Goal: Task Accomplishment & Management: Complete application form

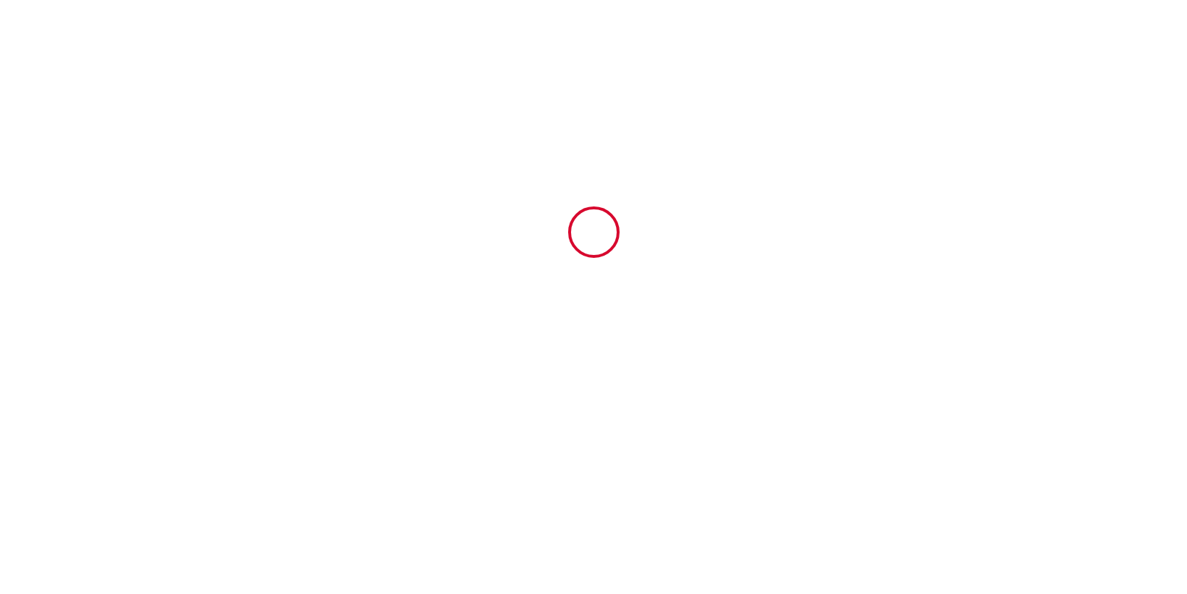
type input "4912125"
type input "Songe de Thau. 4*"
type input "50 Chemin haut"
type input "34540"
type input "Balaruc-les bains"
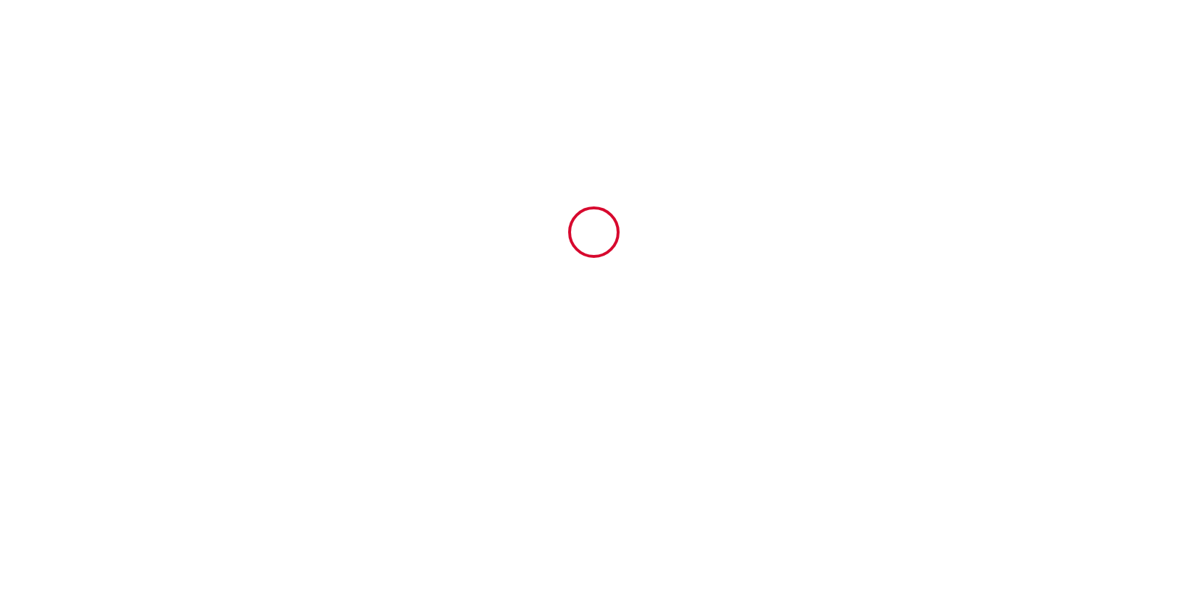
type input "France"
type input "20 Sat September 2025"
type input "11 Sat October 2025"
type input "2"
type input "0"
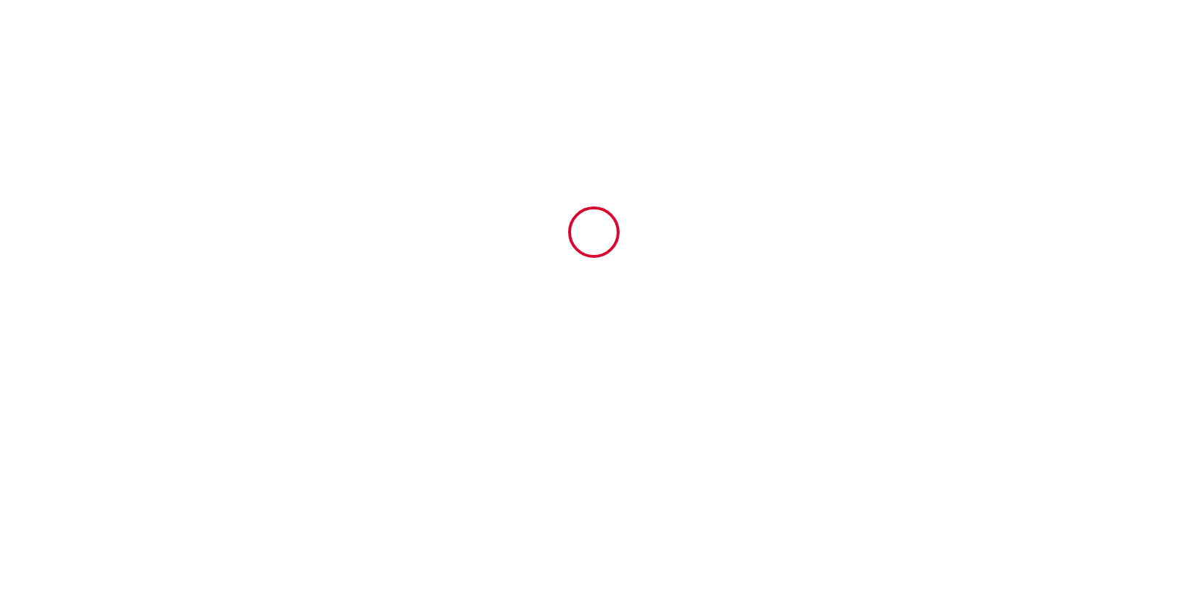
type input "500"
type input "1950"
type input "Nathalie"
type input "Delpuech"
type input "50 Chemin Haut"
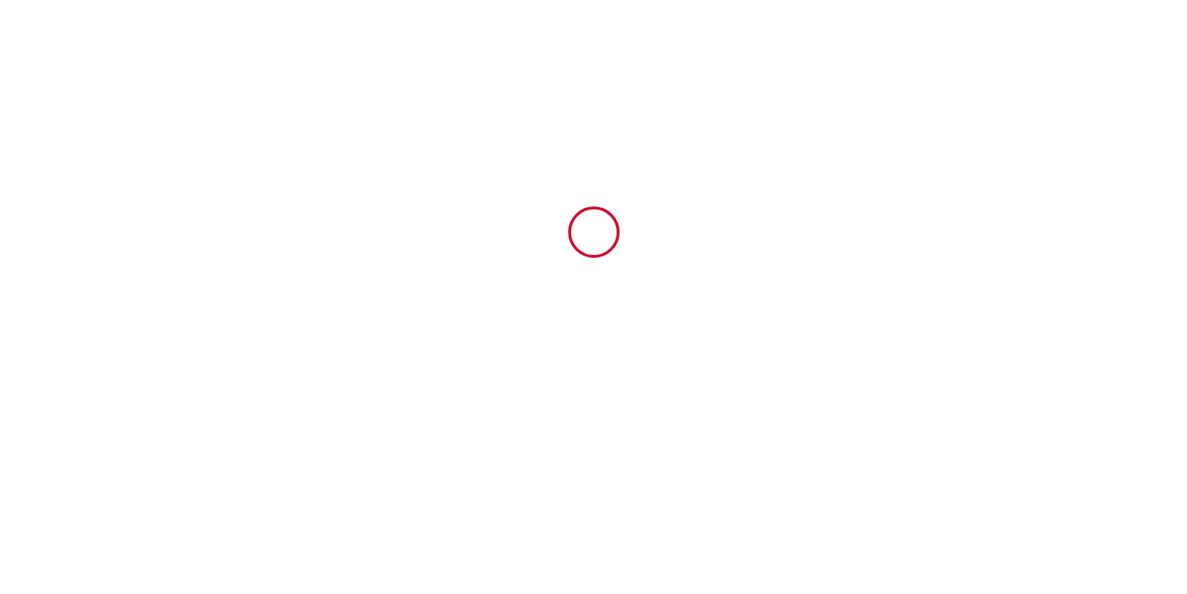
type input "34540"
type input "Balaruc les Bains"
type input "France"
type input "contact@residenceslestempsdethau.com"
type input "Mme Teste Michèle"
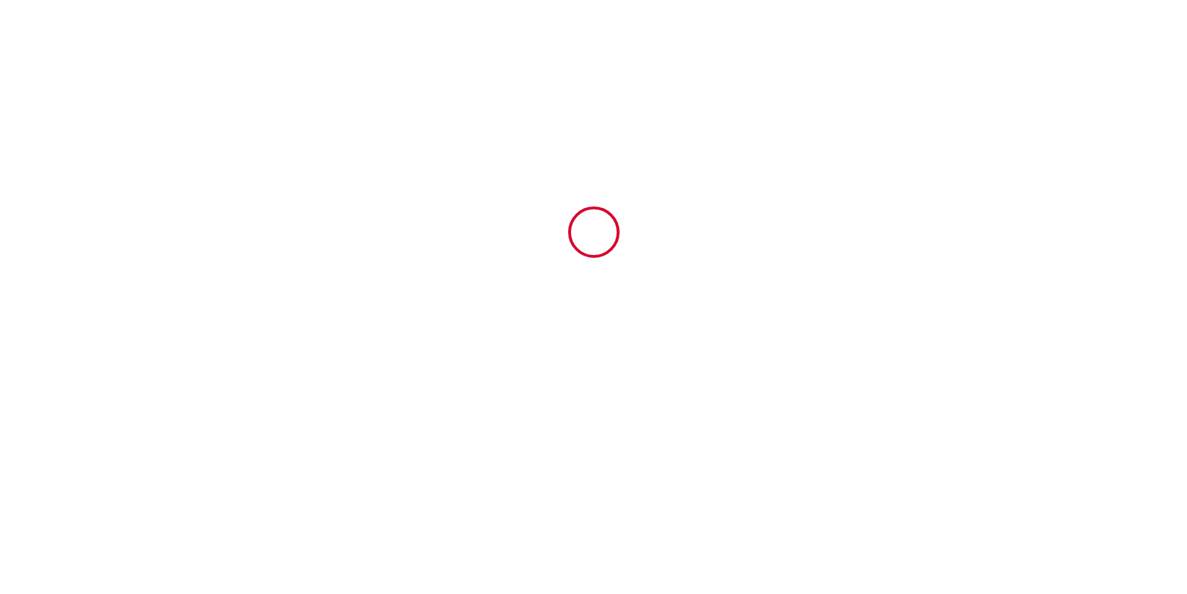
type input "Mme Pavageau Marie"
type input "teste.gilles@neuf.fr"
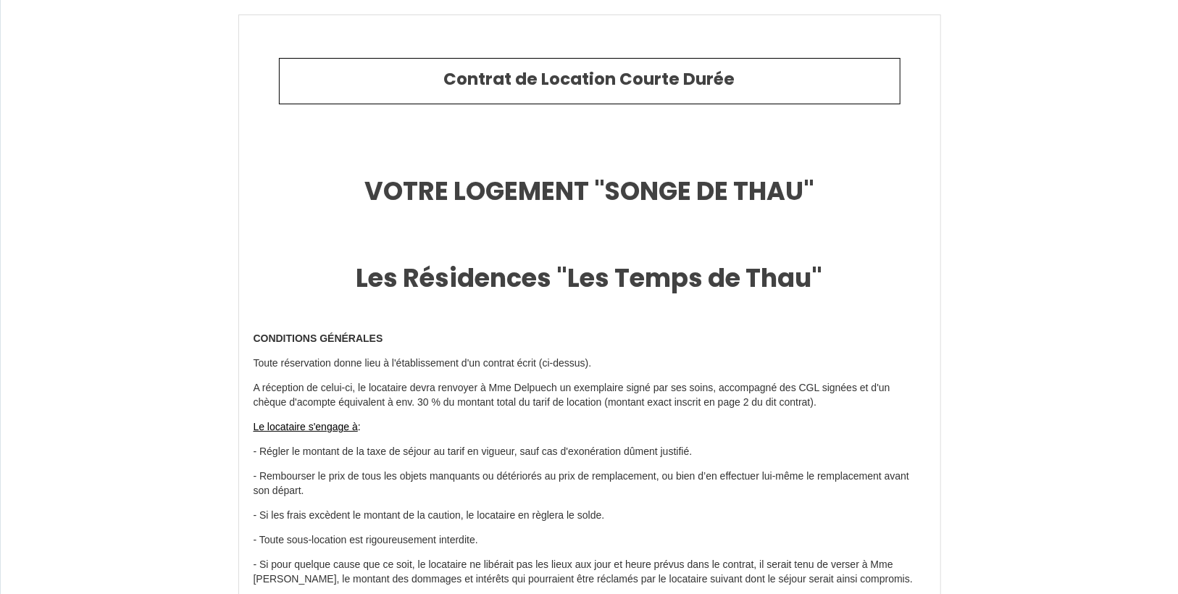
type input "+33 6 16 92 77 78"
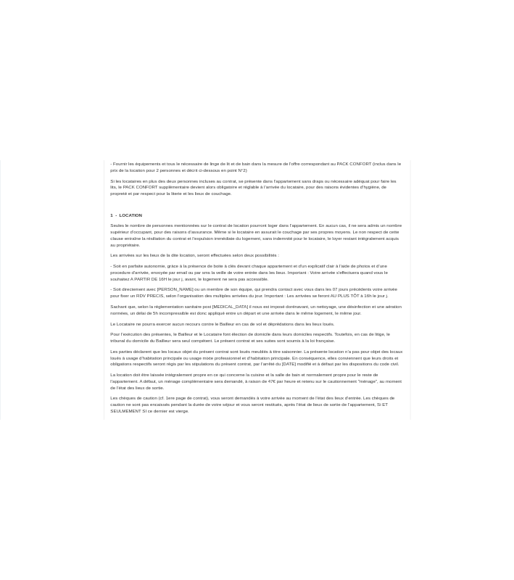
scroll to position [985, 0]
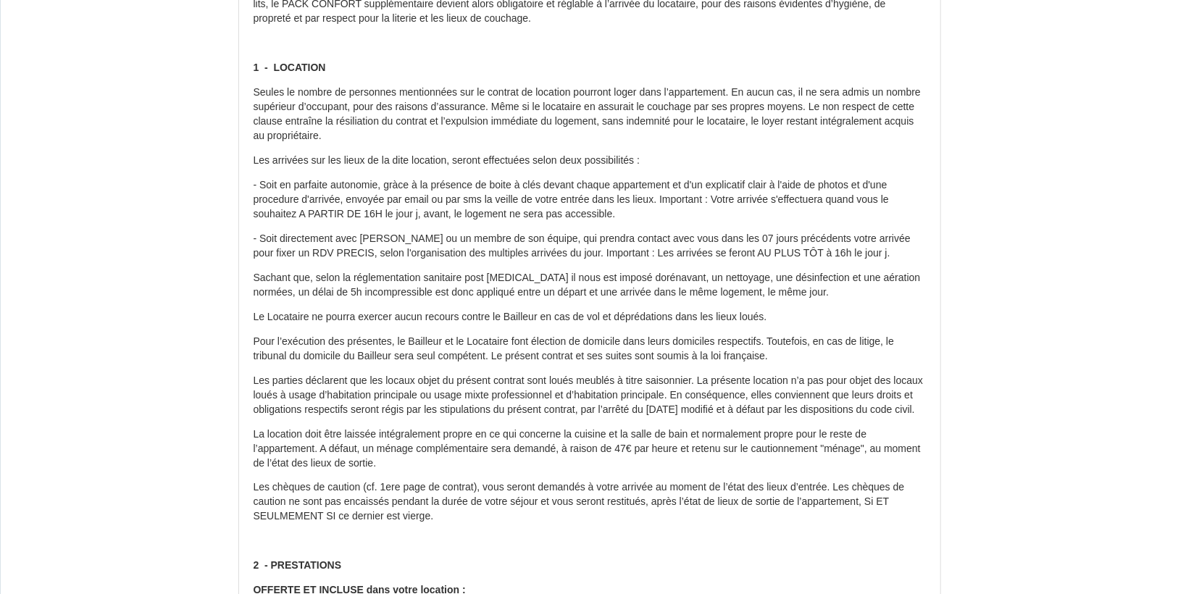
drag, startPoint x: 253, startPoint y: 90, endPoint x: 527, endPoint y: 133, distance: 278.0
click at [527, 133] on p "Seules le nombre de personnes mentionnées sur le contrat de location pourront l…" at bounding box center [590, 114] width 672 height 58
copy p "Seules le nombre de personnes mentionnées sur le contrat de location pourront l…"
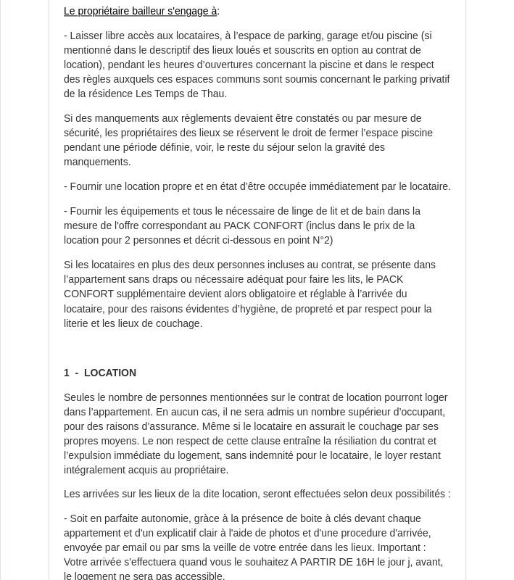
click at [344, 355] on p at bounding box center [257, 347] width 387 height 14
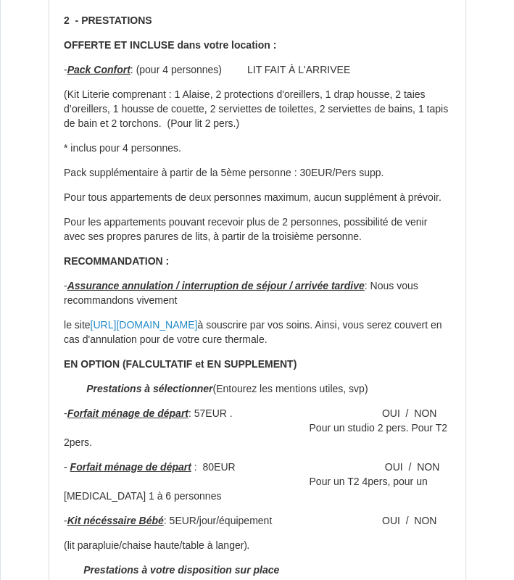
scroll to position [2086, 0]
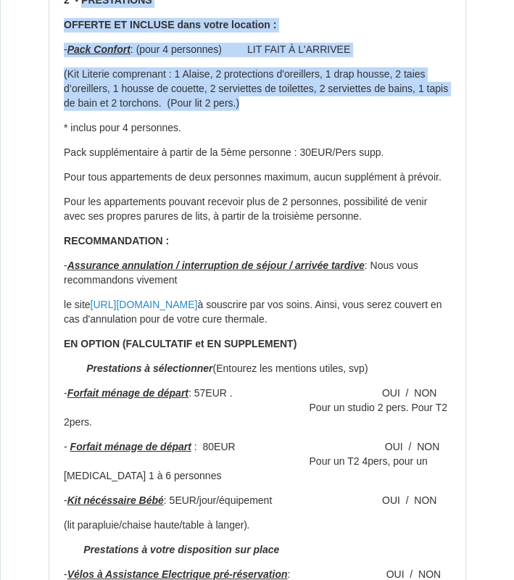
drag, startPoint x: 81, startPoint y: 24, endPoint x: 400, endPoint y: 133, distance: 337.0
copy div "PRESTATIONS OFFERTE ET INCLUSE dans votre location : - Pack Confort : (pour 4 p…"
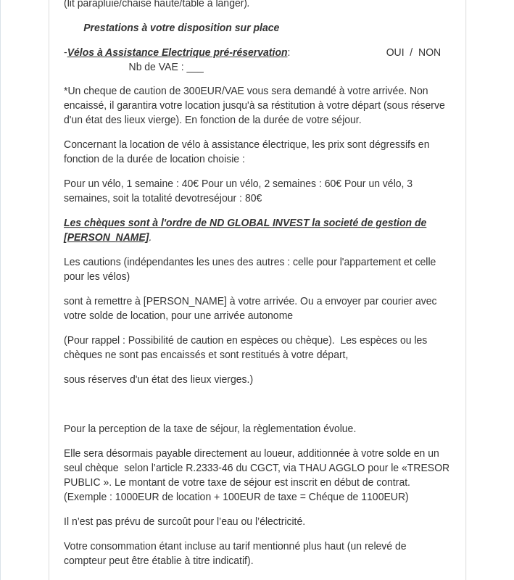
scroll to position [2666, 0]
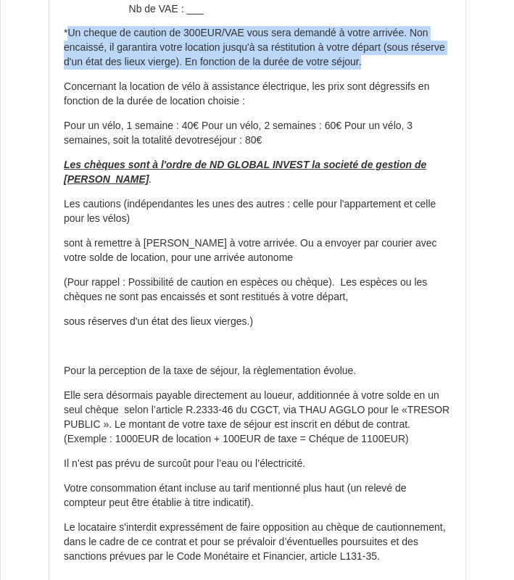
drag, startPoint x: 66, startPoint y: 75, endPoint x: 417, endPoint y: 101, distance: 352.3
click at [417, 70] on p "*Un cheque de caution de 300EUR/VAE vous sera demandé à votre arrivée. Non enca…" at bounding box center [257, 47] width 387 height 43
copy p "Un cheque de caution de 300EUR/VAE vous sera demandé à votre arrivée. Non encai…"
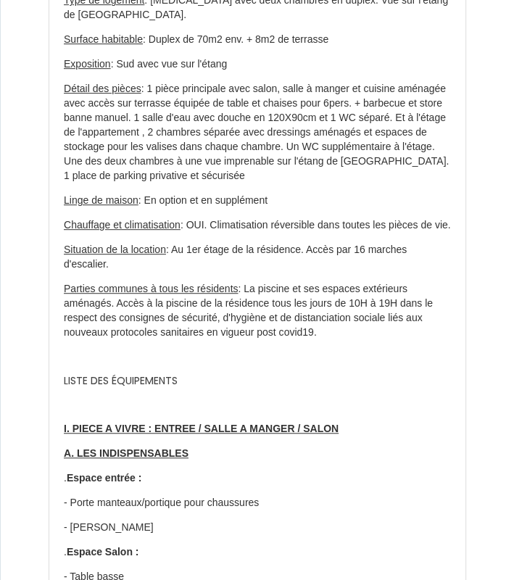
scroll to position [5448, 0]
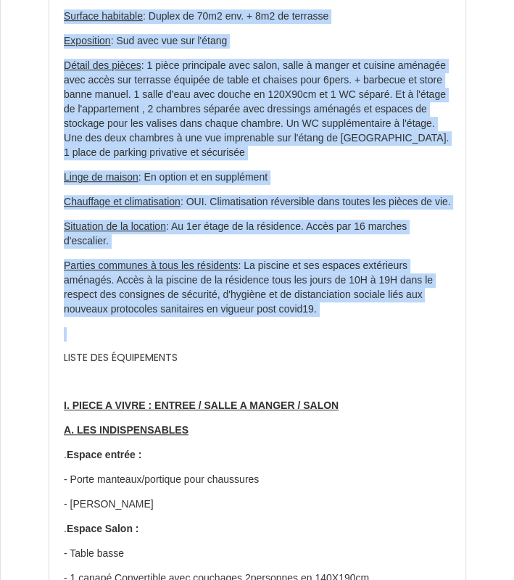
drag, startPoint x: 65, startPoint y: 61, endPoint x: 445, endPoint y: 401, distance: 509.4
copy div "Type de logement : T3 avec deux chambres en duplex. Vue sur l'étang de Thau. Su…"
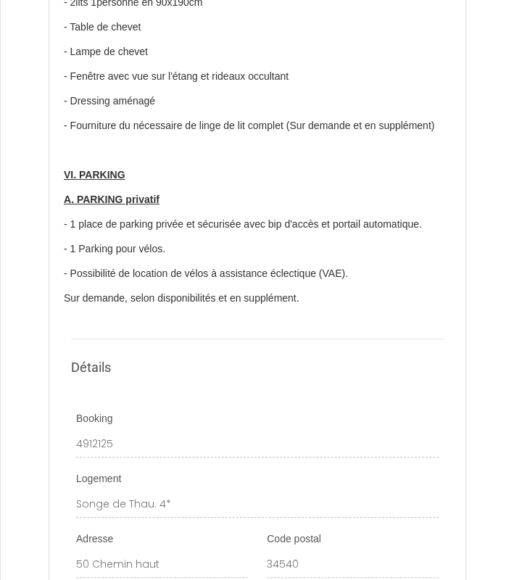
scroll to position [7650, 0]
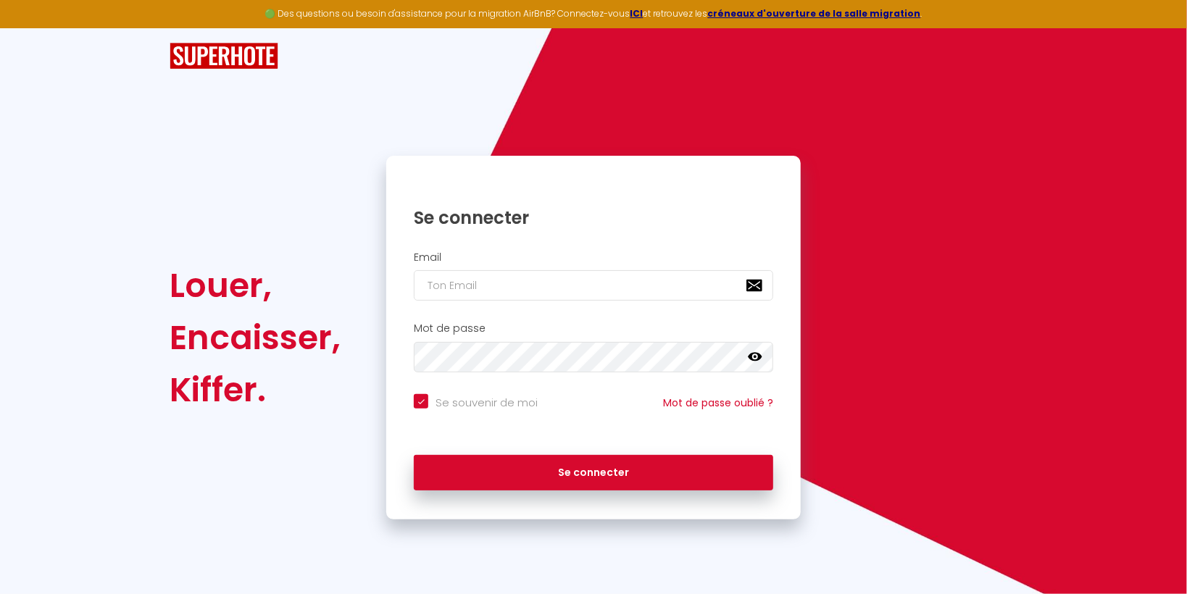
checkbox input "true"
